Goal: Information Seeking & Learning: Find specific fact

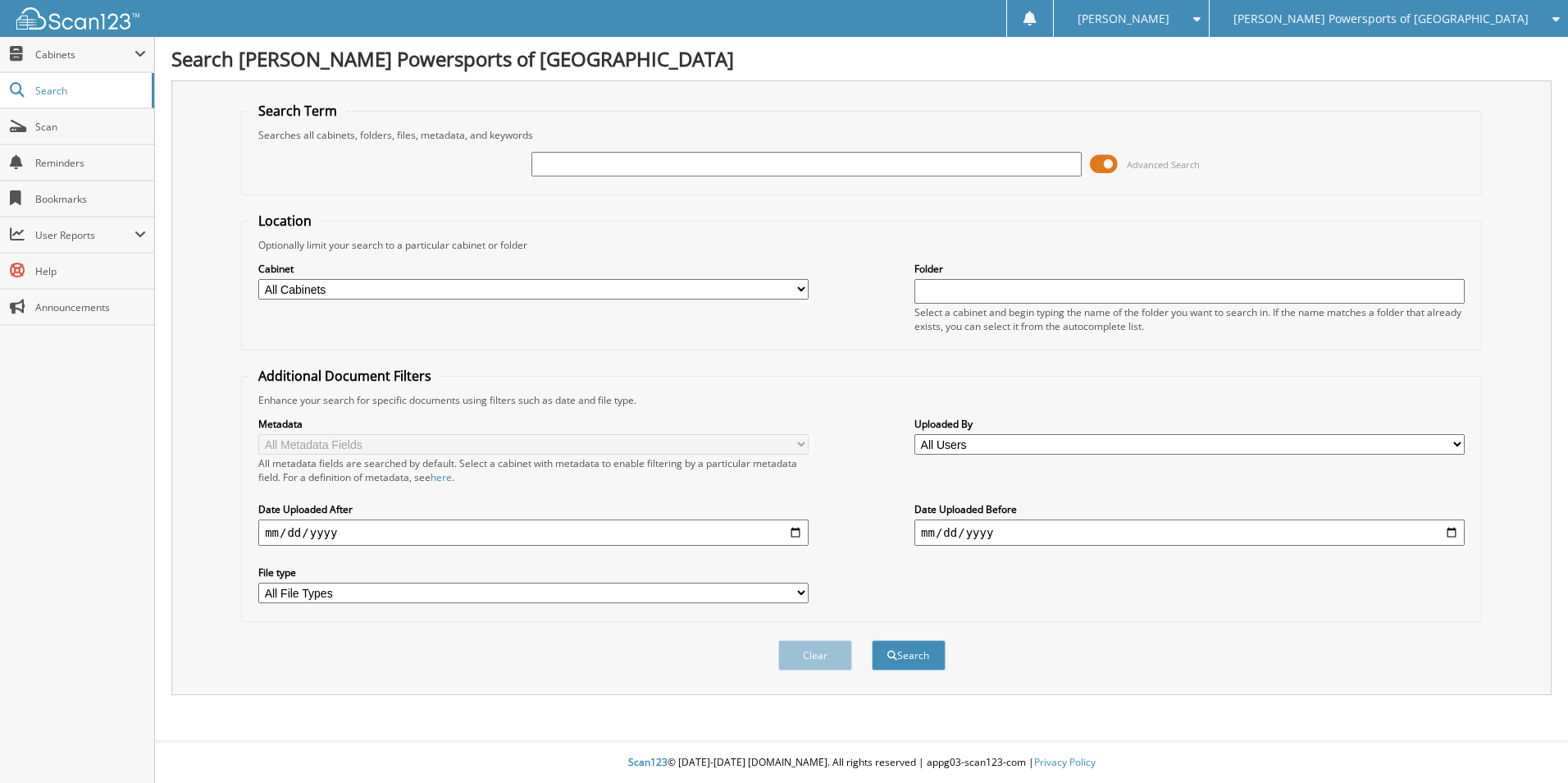
click at [944, 160] on input "text" at bounding box center [807, 164] width 551 height 24
type input "[PERSON_NAME]"
click at [872, 640] on button "Search" at bounding box center [909, 655] width 73 height 31
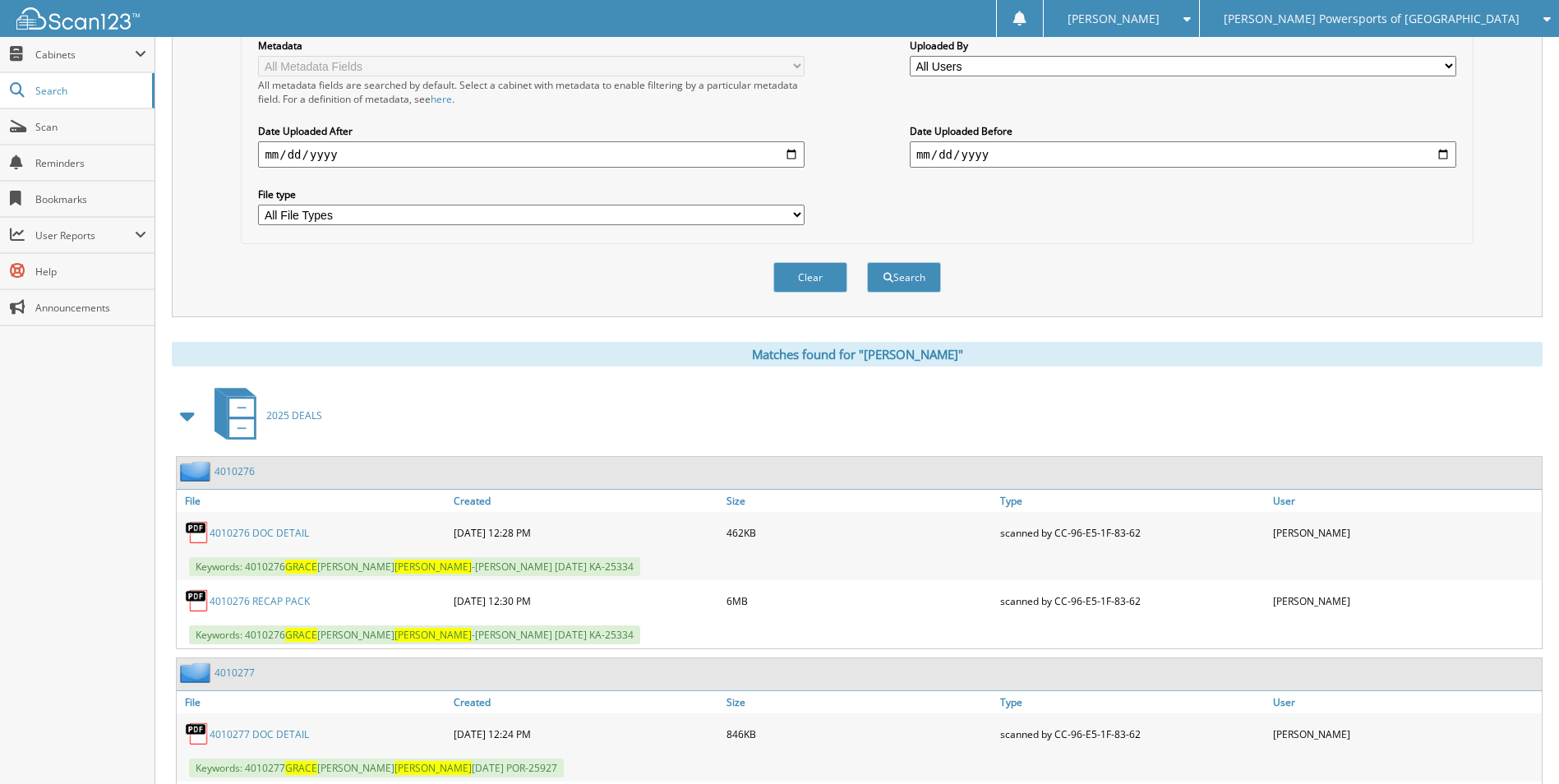
scroll to position [564, 0]
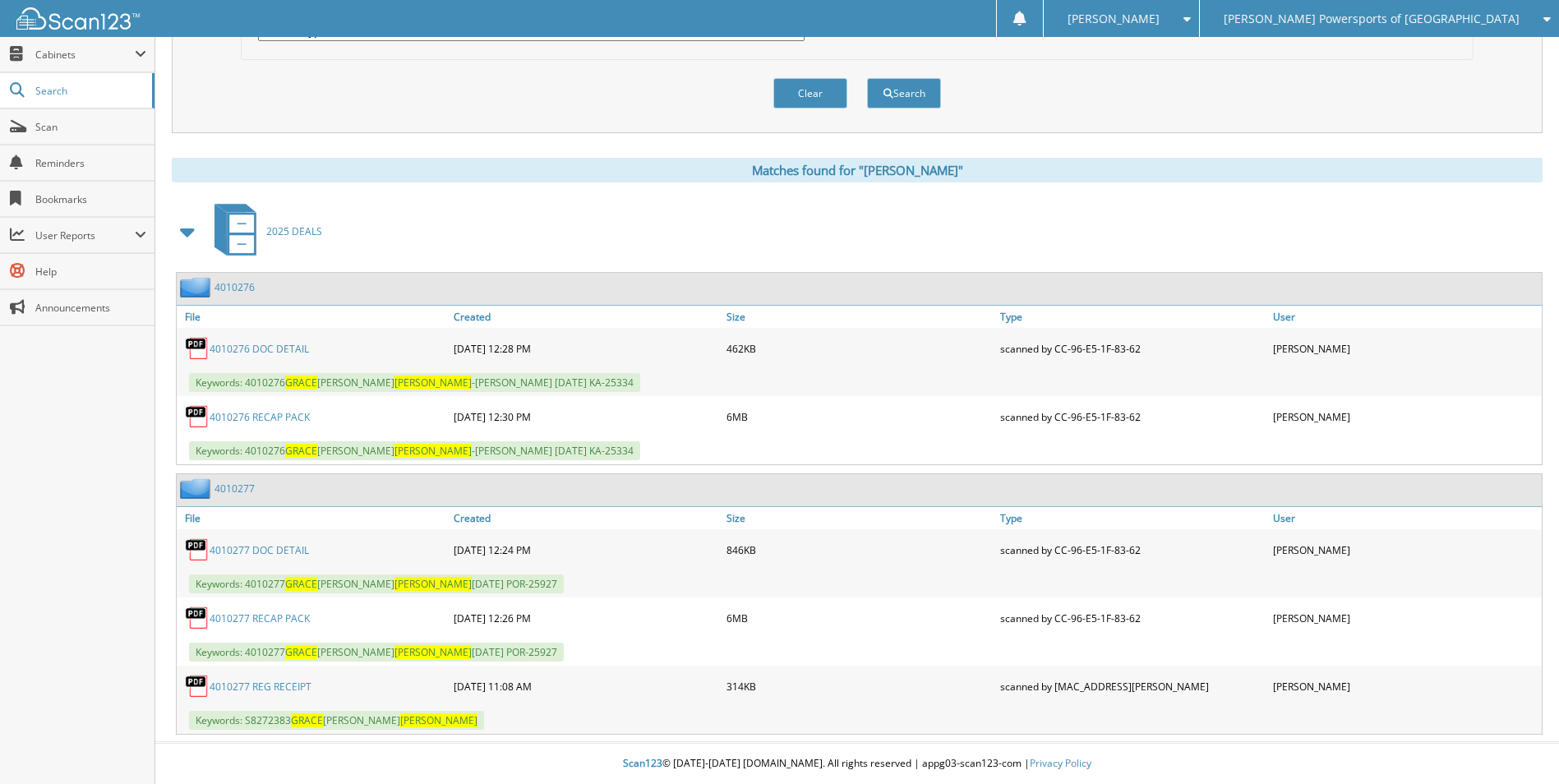
click at [277, 416] on link "4010276 RECAP PACK" at bounding box center [260, 416] width 100 height 14
click at [481, 318] on link "Created" at bounding box center [585, 317] width 273 height 22
click at [270, 612] on link "4010277 RECAP PACK" at bounding box center [260, 618] width 100 height 14
